Goal: Check status: Check status

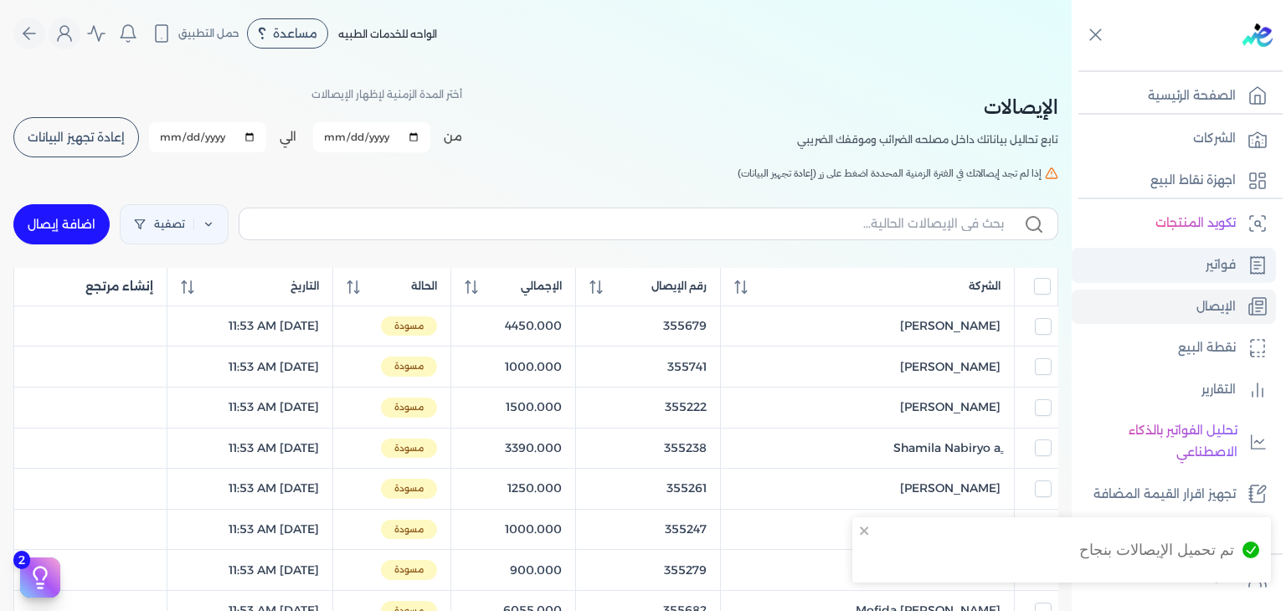
click at [1167, 275] on link "فواتير" at bounding box center [1174, 265] width 204 height 35
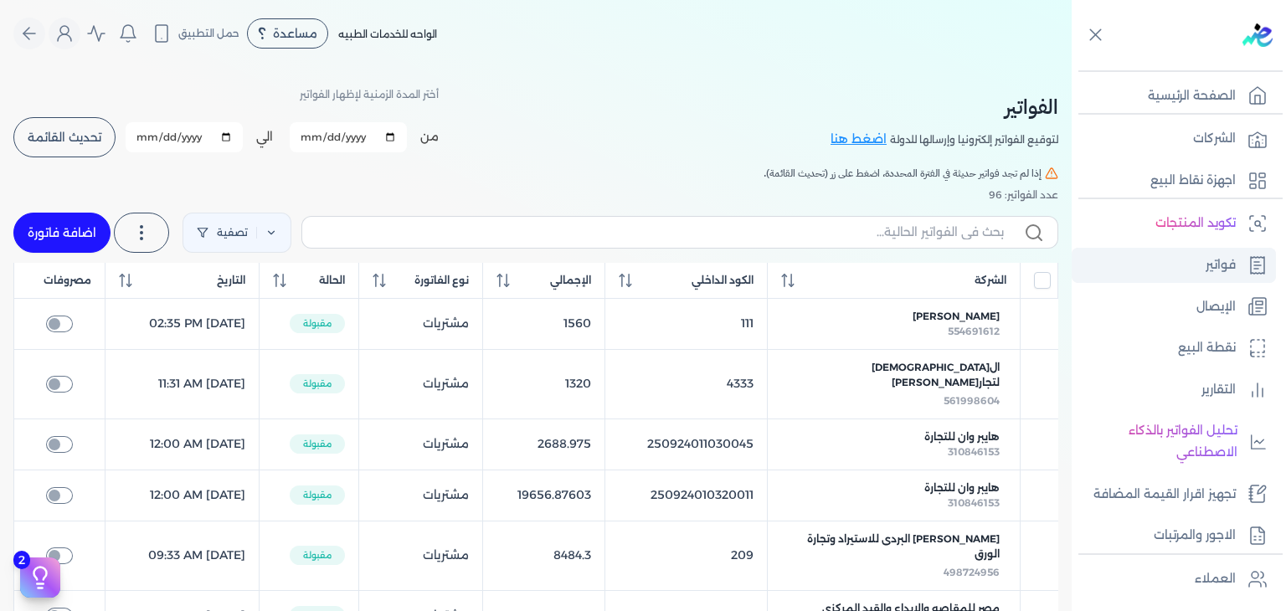
click at [1161, 255] on link "فواتير" at bounding box center [1174, 265] width 204 height 35
click at [1161, 291] on link "الإيصال" at bounding box center [1174, 307] width 204 height 35
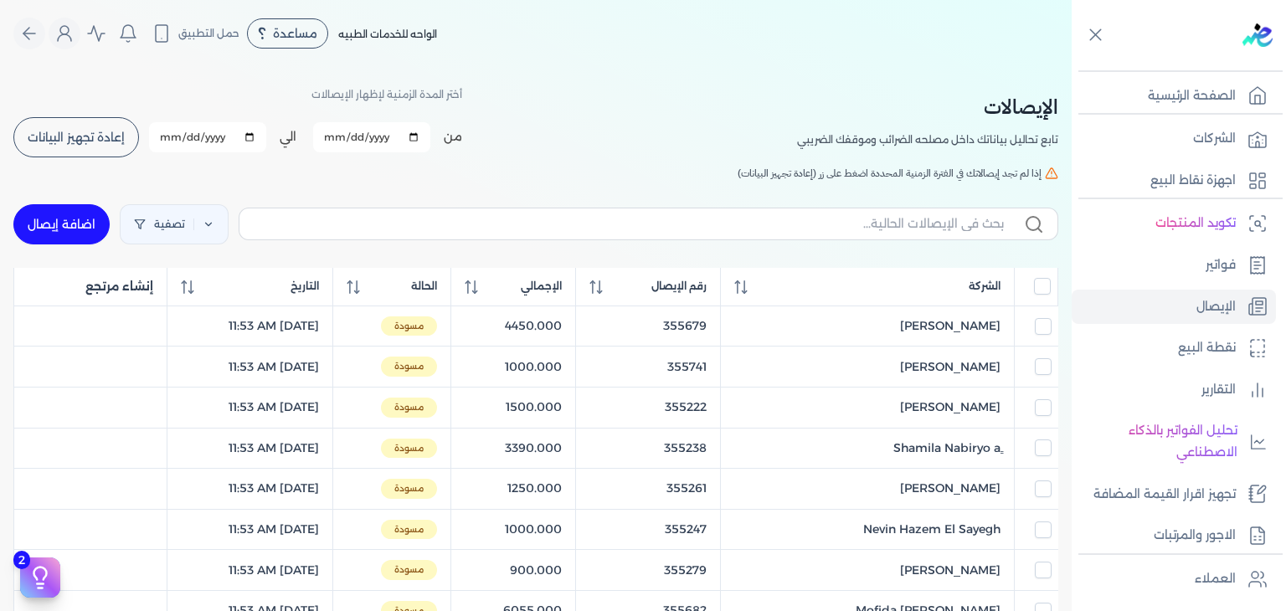
click at [41, 118] on div "أختر المدة الزمنية لإظهار الإيصالات من [DATE] الي [DATE] برجاء تحديد فتره زمنيه…" at bounding box center [237, 121] width 449 height 75
click at [41, 118] on button "إعادة تجهيز البيانات" at bounding box center [76, 137] width 126 height 40
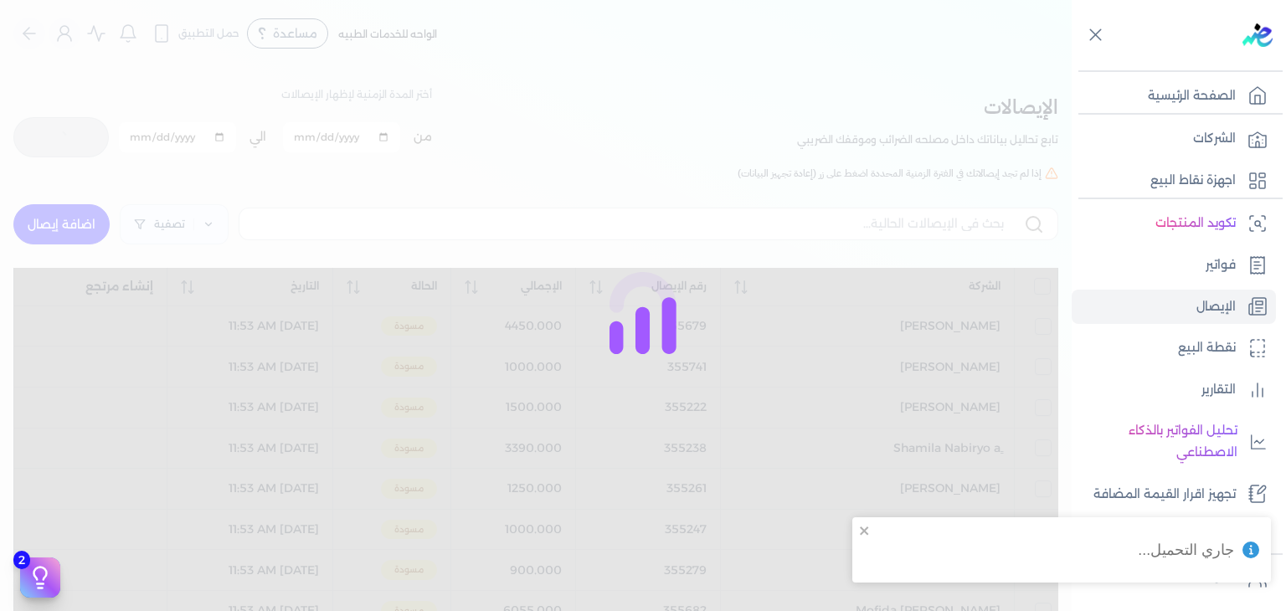
click at [867, 522] on div "جاري التحميل..." at bounding box center [1061, 549] width 419 height 65
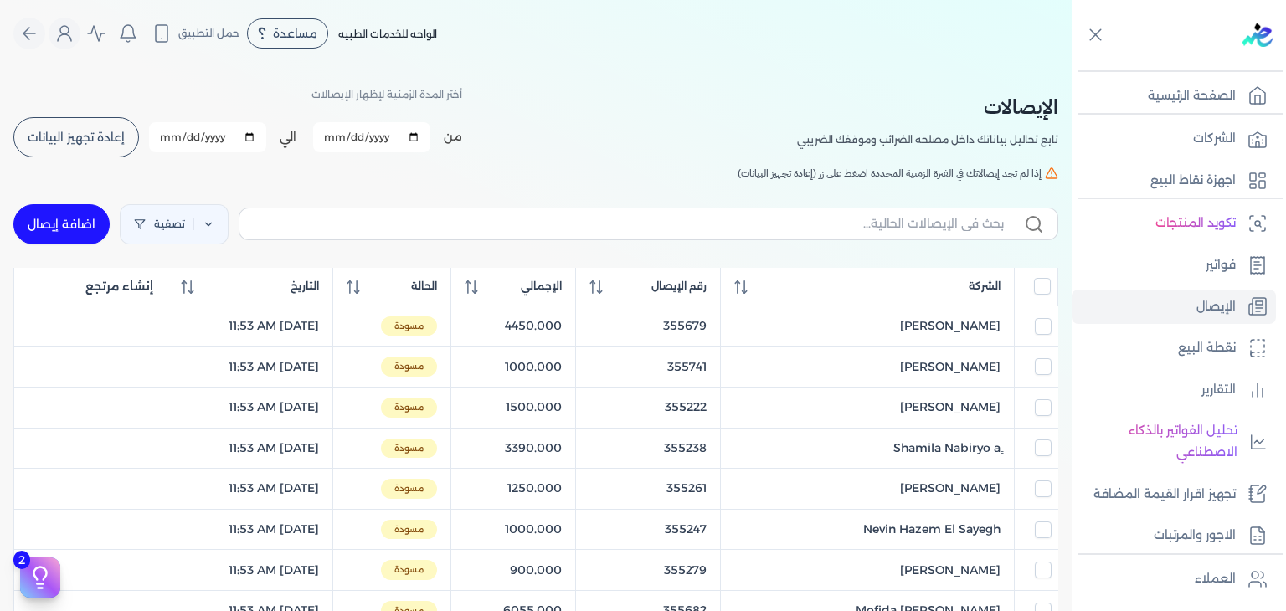
checkbox input "false"
